Goal: Find specific page/section: Find specific page/section

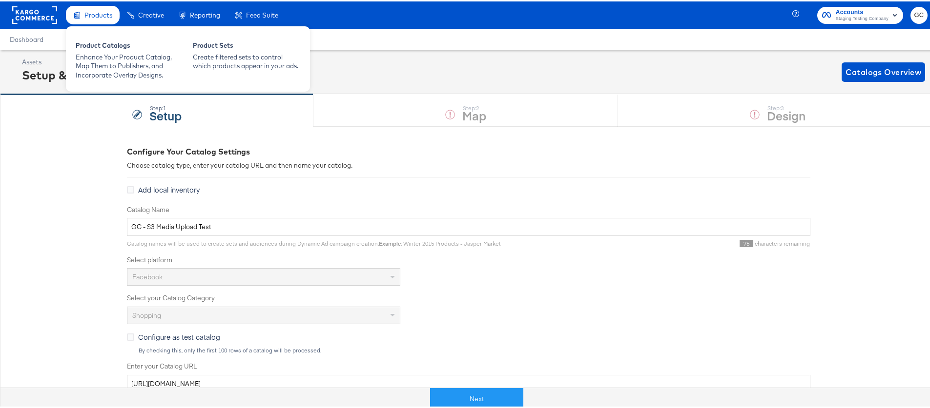
click at [91, 15] on span "Products" at bounding box center [98, 14] width 28 height 8
click at [94, 39] on div "Product Catalogs Enhance Your Product Catalog, Map Them to Publishers, and Inco…" at bounding box center [129, 59] width 117 height 48
click at [102, 42] on div "Product Catalogs" at bounding box center [129, 46] width 107 height 12
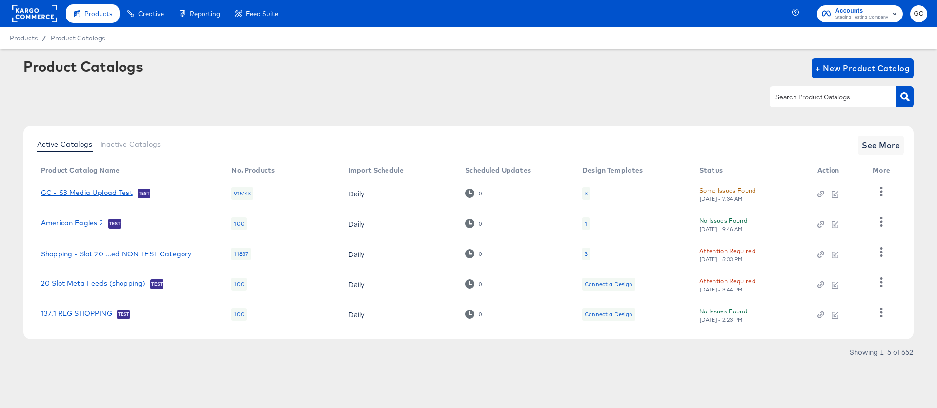
click at [99, 191] on link "GC - S3 Media Upload Test" at bounding box center [87, 194] width 92 height 10
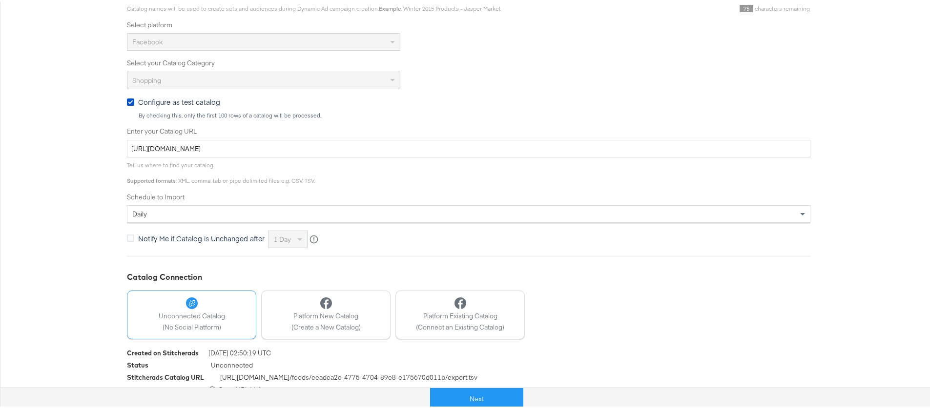
scroll to position [247, 0]
